Goal: Transaction & Acquisition: Purchase product/service

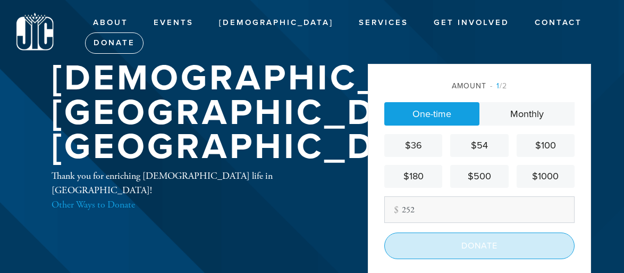
type input "252"
click at [487, 248] on input "Donate" at bounding box center [479, 245] width 190 height 27
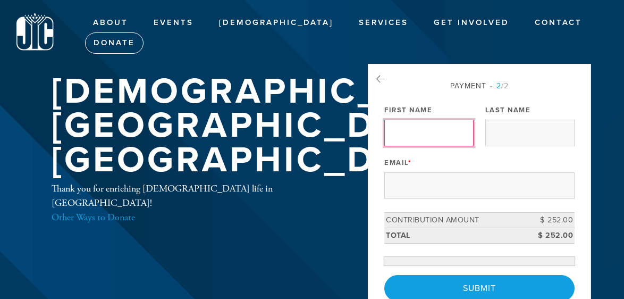
click at [448, 133] on input "First Name" at bounding box center [428, 133] width 89 height 27
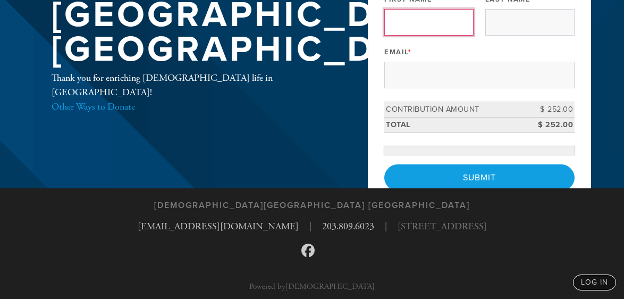
scroll to position [16, 0]
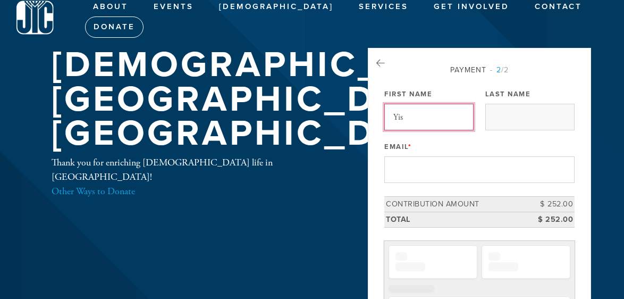
type input "Yisrael"
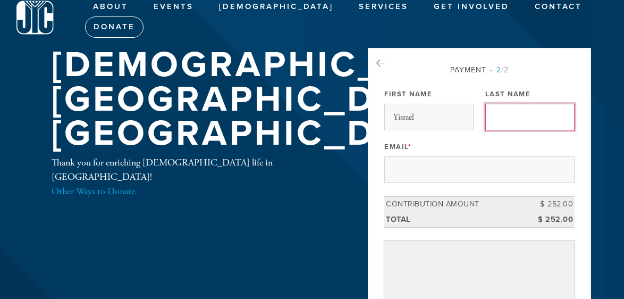
click at [499, 111] on input "Last Name" at bounding box center [529, 117] width 89 height 27
type input "[PERSON_NAME]"
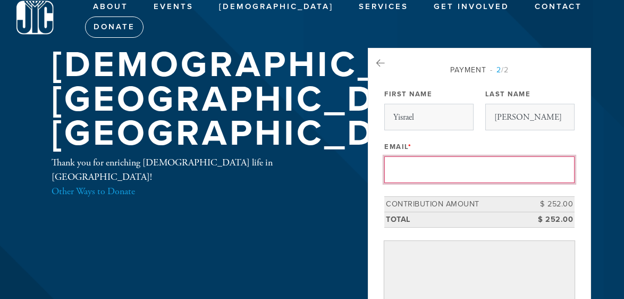
click at [449, 179] on input "Email *" at bounding box center [479, 169] width 190 height 27
type input "[EMAIL_ADDRESS][PERSON_NAME][DOMAIN_NAME]"
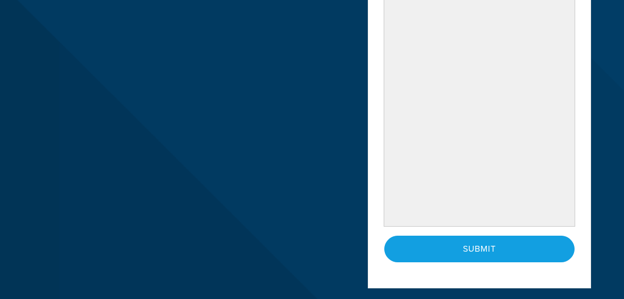
scroll to position [402, 0]
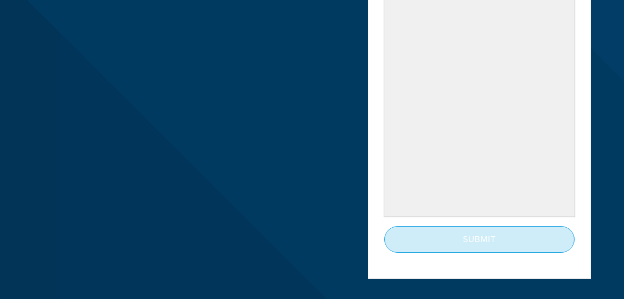
click at [446, 234] on input "Submit" at bounding box center [479, 239] width 190 height 27
